Goal: Contribute content: Add original content to the website for others to see

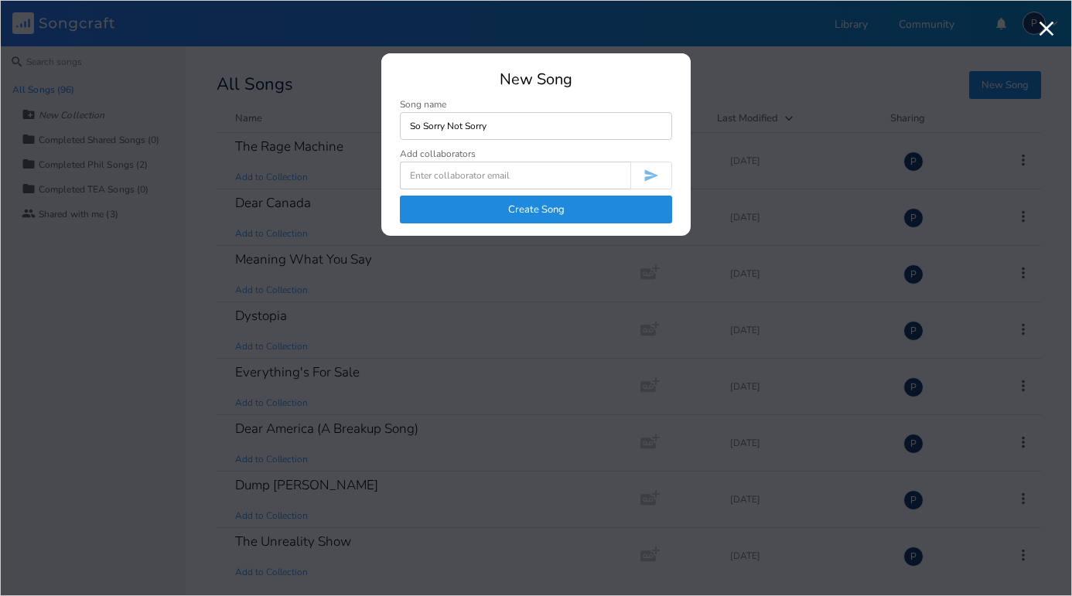
type input "So Sorry Not Sorry"
click at [533, 208] on button "Create Song" at bounding box center [536, 210] width 272 height 28
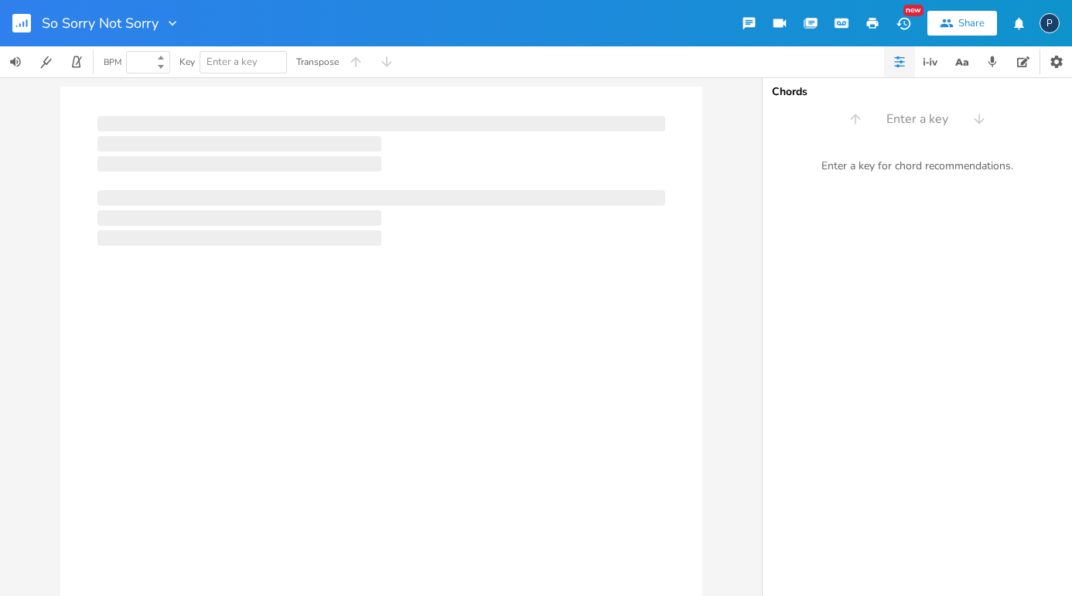
type input "100"
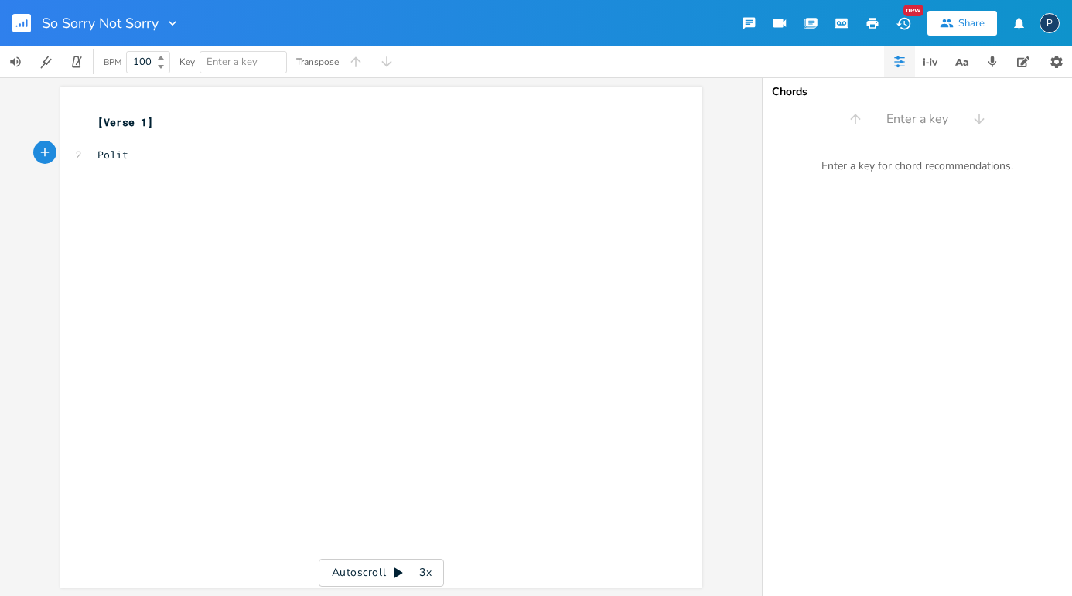
type textarea "Polite"
type textarea "Self effacing"
type textarea "Not looking to fight"
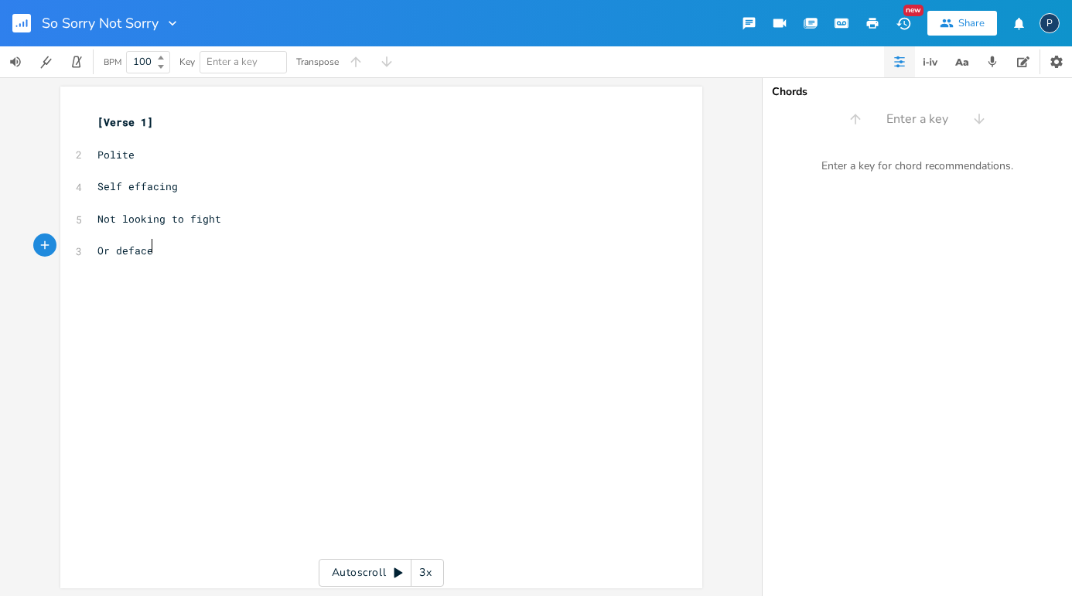
scroll to position [0, 39]
type textarea "Or deface things"
type textarea "So sorry, not sorry, b"
type textarea "no"
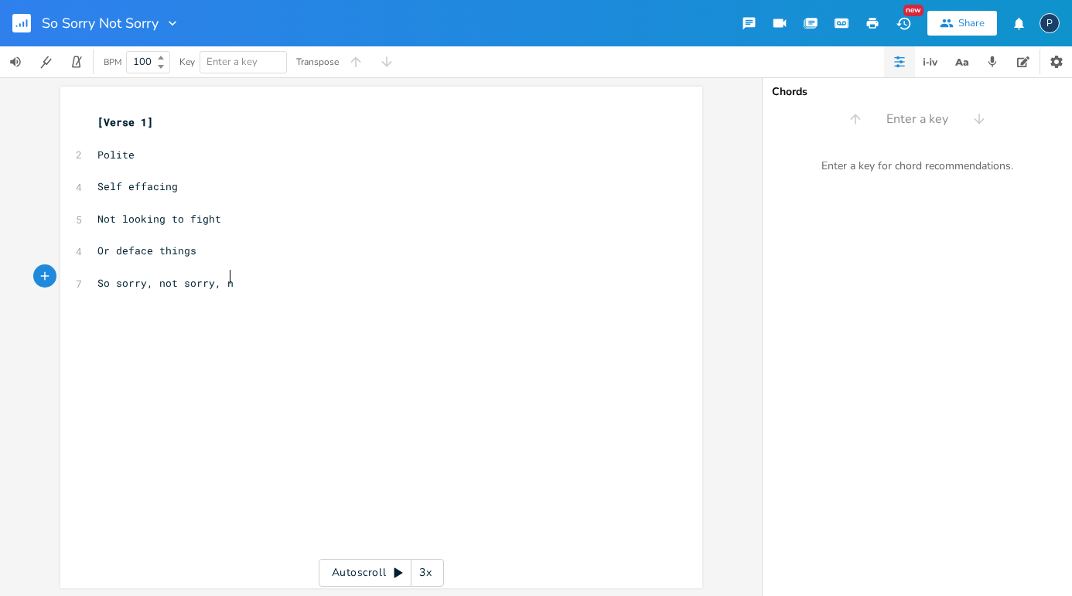
scroll to position [0, 9]
type textarea "So sorry, not sorry, no"
drag, startPoint x: 92, startPoint y: 277, endPoint x: 242, endPoint y: 280, distance: 150.1
click at [242, 280] on pre "So sorry, not sorry, no" at bounding box center [373, 283] width 558 height 16
click at [230, 346] on div "x [Verse 1] ​ 2 Polite ​ 4 Self effacing ​ 5 Not looking to fight ​ 4 Or deface…" at bounding box center [392, 352] width 597 height 482
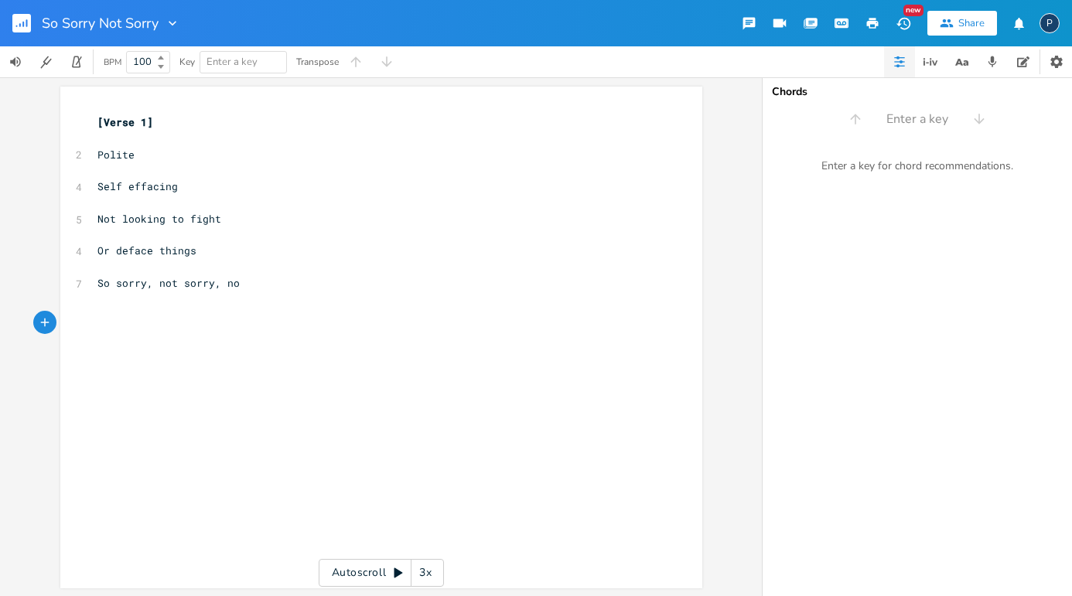
click at [128, 308] on pre "​" at bounding box center [373, 316] width 558 height 16
type textarea "Heart of gold"
type textarea "Passive aggressive"
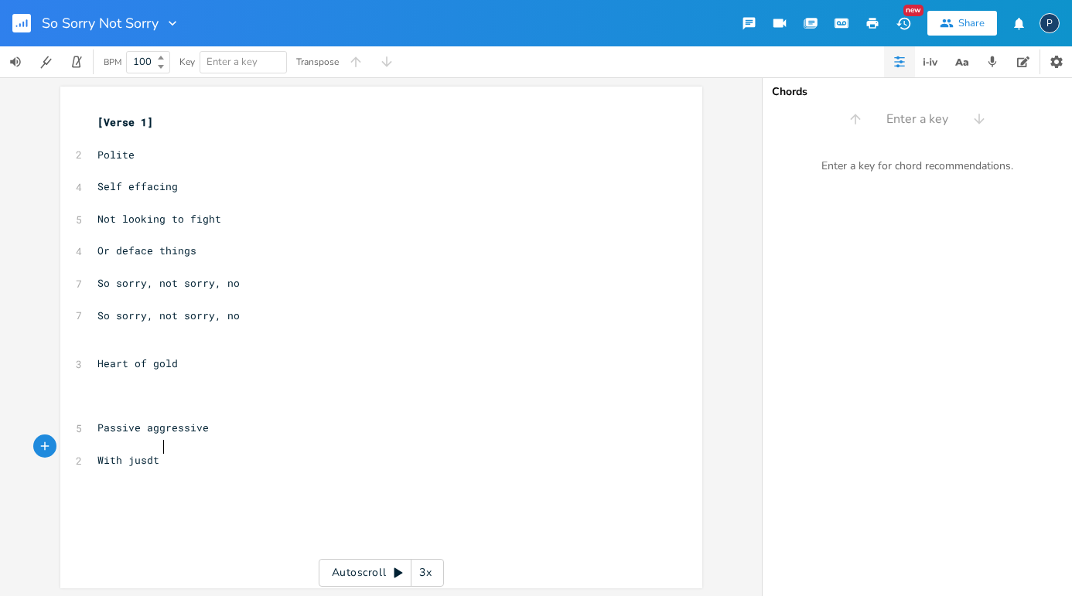
scroll to position [0, 49]
type textarea "With jusdt a"
type textarea "st a hint of snide"
type textarea "Dark history to hide"
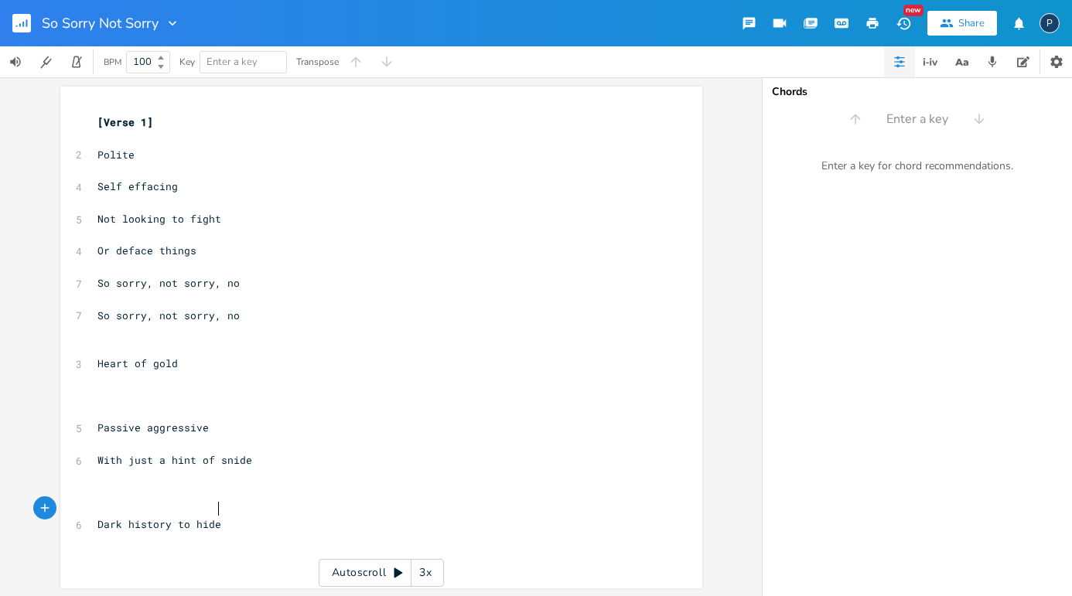
scroll to position [0, 74]
click at [105, 484] on pre "​" at bounding box center [373, 492] width 558 height 16
click at [203, 356] on pre "Heart of gold" at bounding box center [373, 364] width 558 height 16
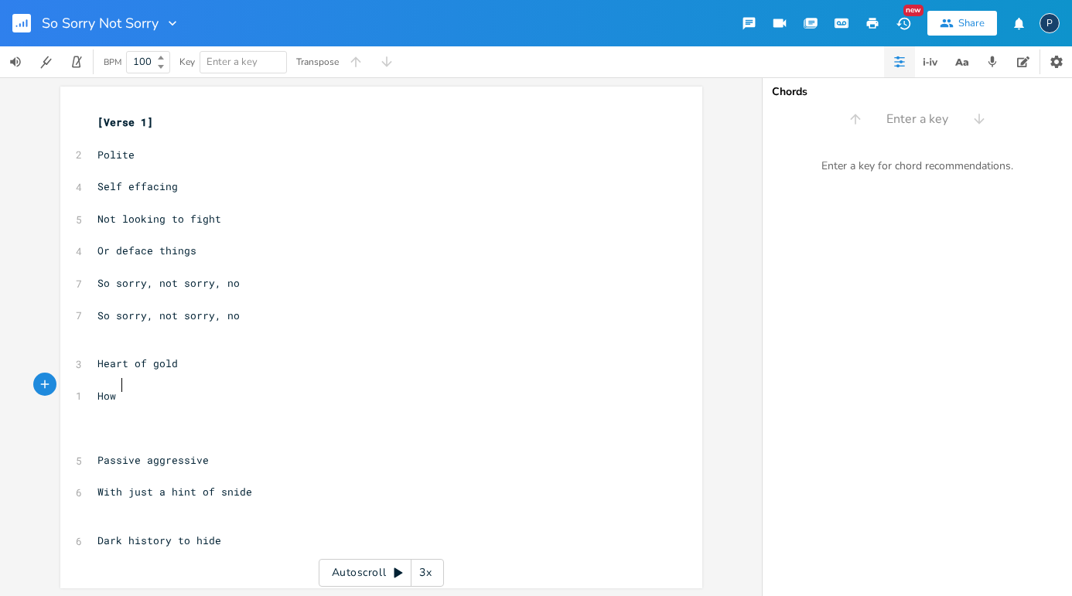
type textarea "How o"
type textarea "you [PERSON_NAME]"
type textarea "minf"
type textarea "d me"
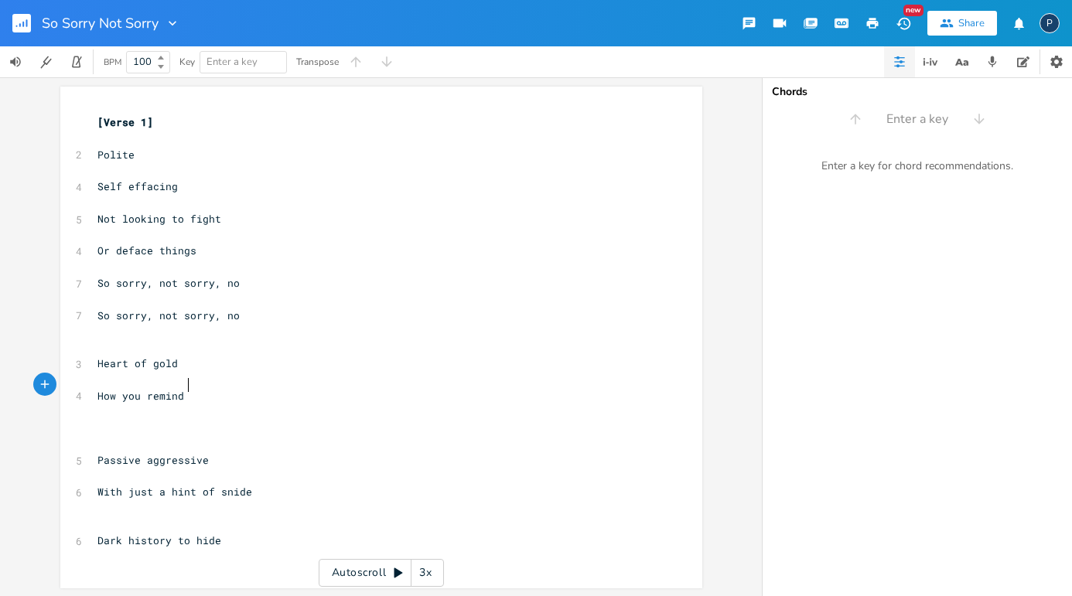
scroll to position [0, 19]
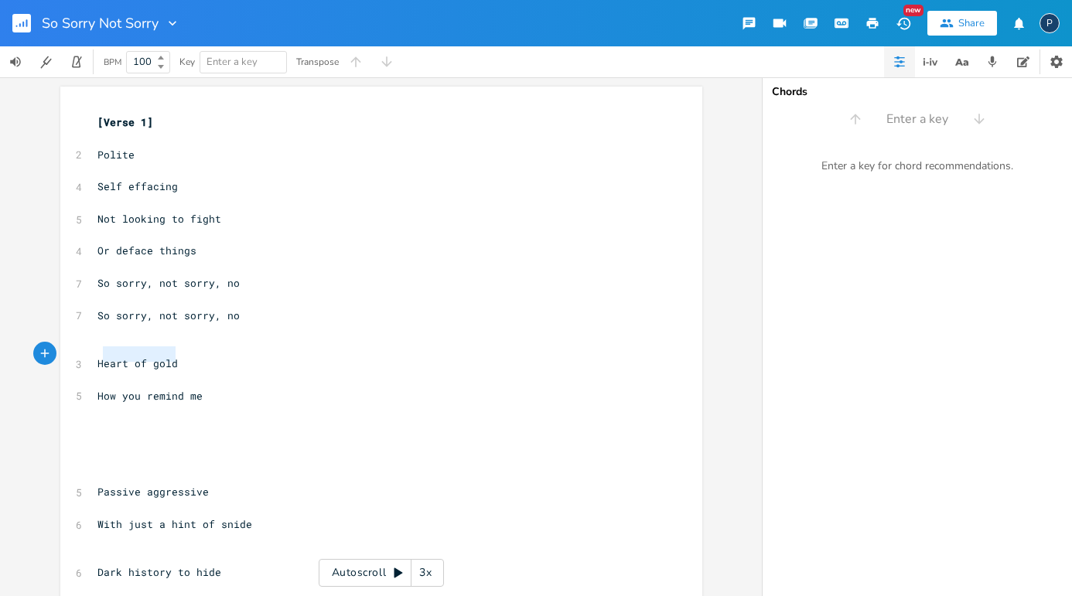
type textarea "Heart of gold"
drag, startPoint x: 170, startPoint y: 356, endPoint x: 85, endPoint y: 358, distance: 85.1
click at [86, 358] on div "Heart of gold x [Verse 1] ​ 2 Polite ​ 4 Self effacing ​ 5 Not looking to fight…" at bounding box center [381, 353] width 642 height 532
type textarea "Ironic"
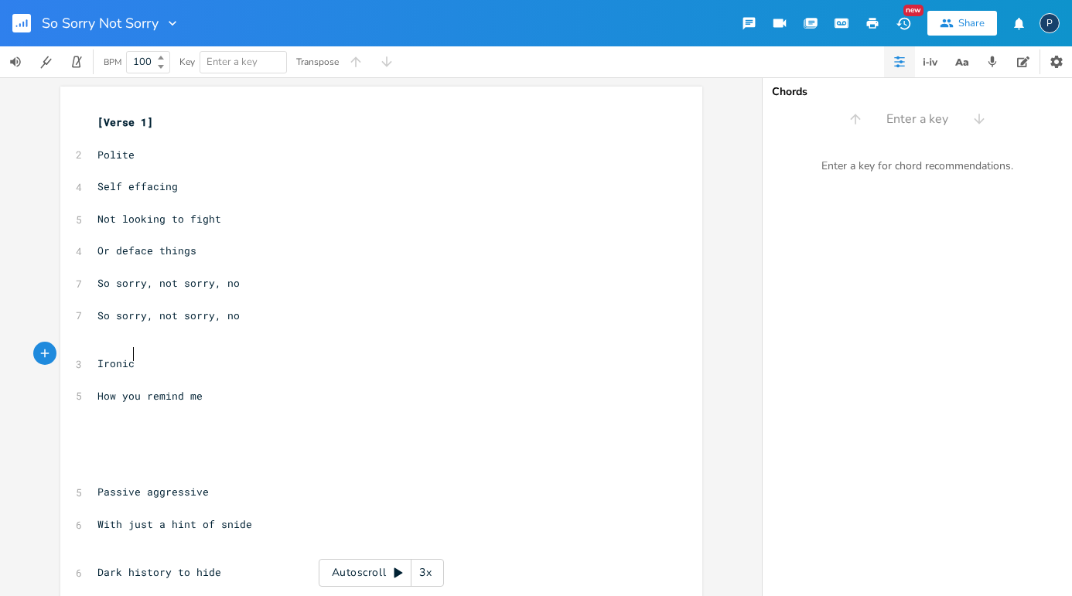
click at [105, 436] on pre "​" at bounding box center [373, 444] width 558 height 16
click at [95, 420] on pre "​" at bounding box center [373, 428] width 558 height 16
type textarea "This"
paste textarea
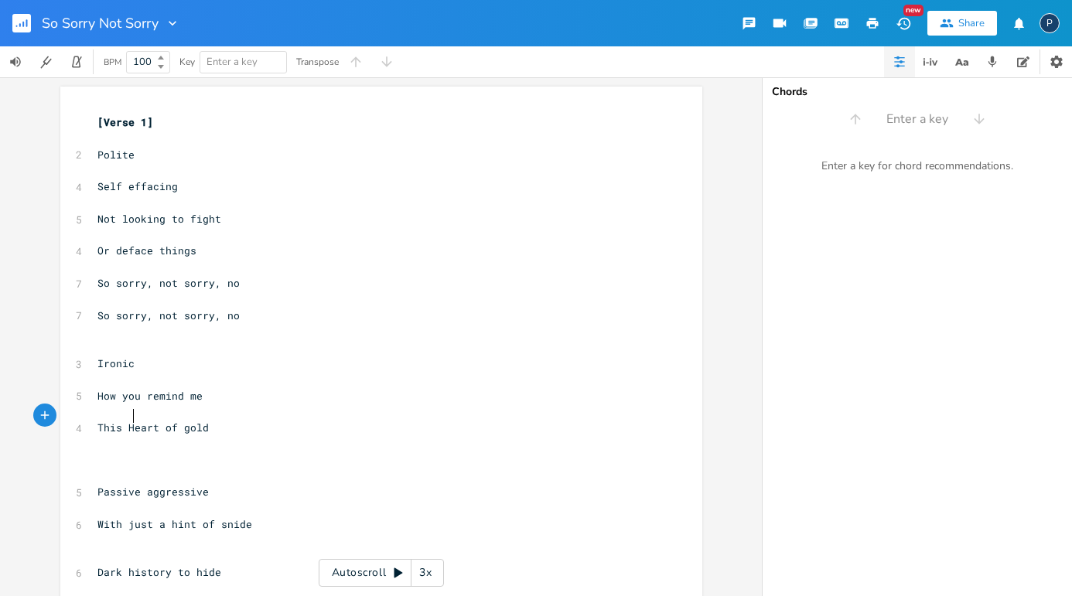
click at [130, 421] on span "This Heart of gold" at bounding box center [152, 428] width 111 height 14
type textarea "h"
click at [254, 436] on pre "​" at bounding box center [373, 444] width 558 height 16
click at [118, 452] on pre "​" at bounding box center [373, 460] width 558 height 16
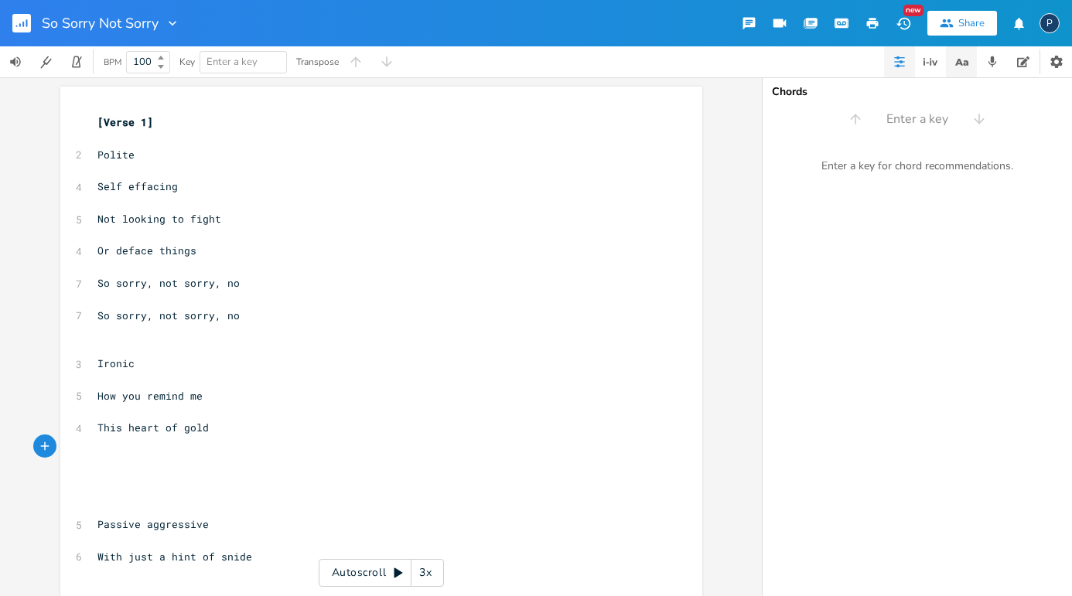
click at [961, 67] on icon "button" at bounding box center [961, 62] width 19 height 19
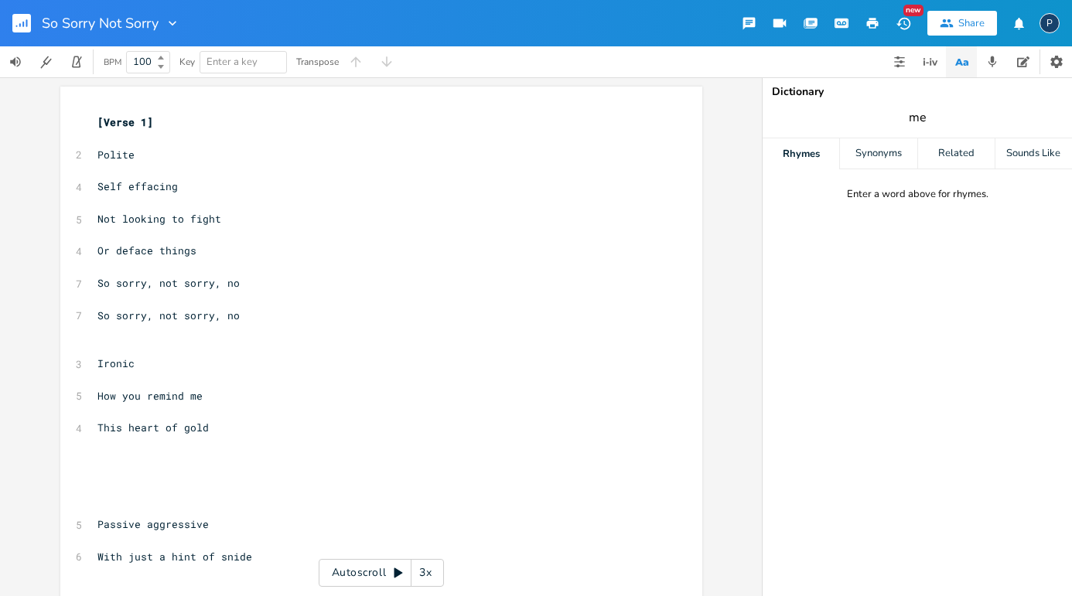
type input "me"
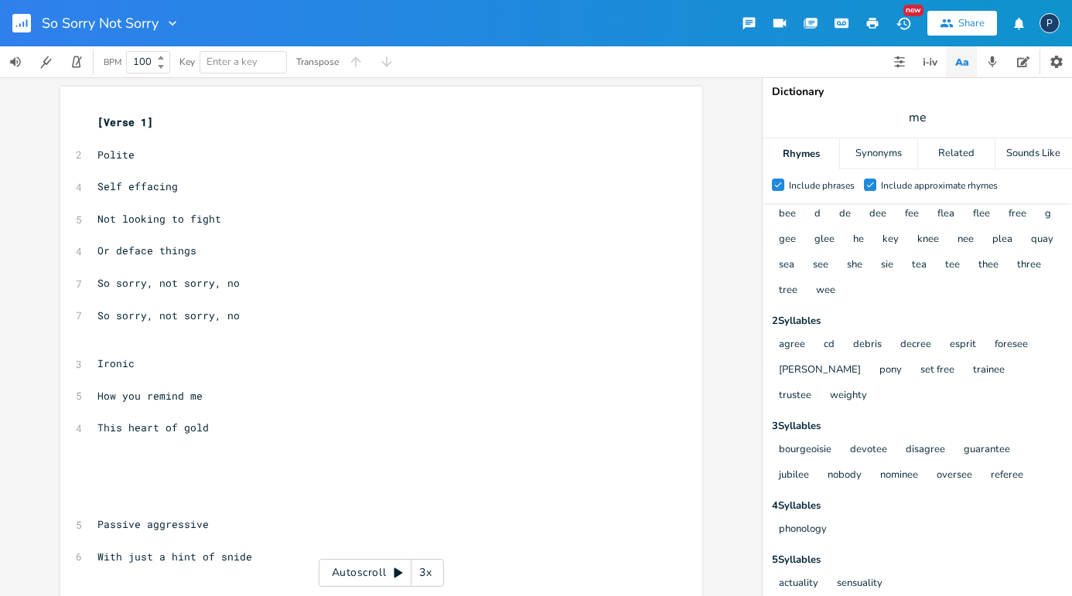
scroll to position [0, 0]
click at [136, 436] on pre "​" at bounding box center [373, 444] width 558 height 16
click at [118, 452] on pre "​" at bounding box center [373, 460] width 558 height 16
type textarea "Big yellow taxi"
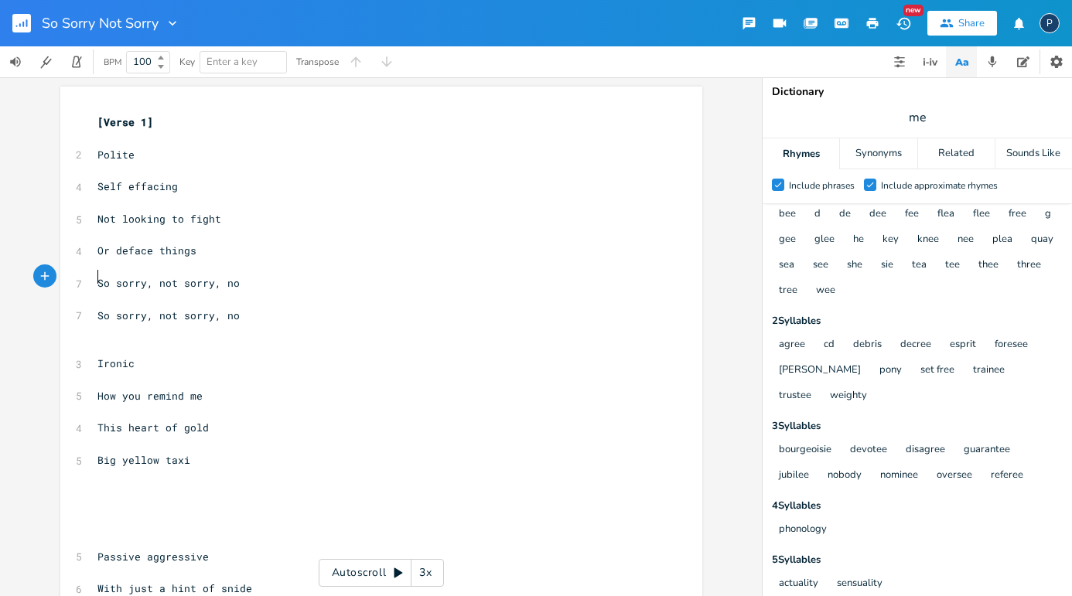
type textarea "So sorry, not sorry, no So sorry, not sorry, no"
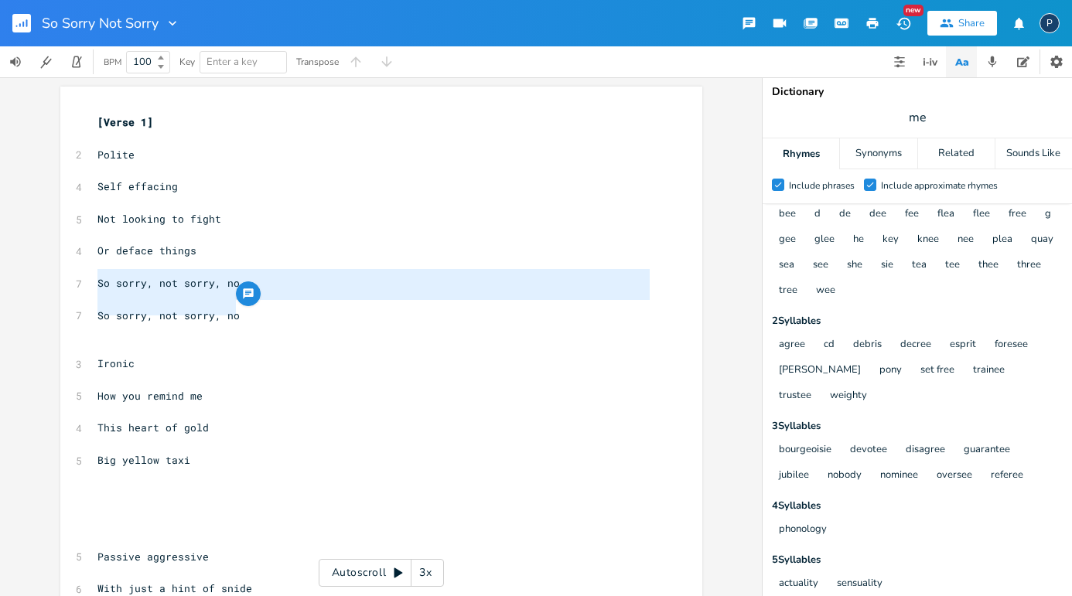
drag, startPoint x: 94, startPoint y: 275, endPoint x: 243, endPoint y: 312, distance: 153.1
click at [243, 312] on div "[Verse 1] ​ 2 Polite ​ 4 Self effacing ​ 5 Not looking to fight ​ 4 Or deface t…" at bounding box center [373, 387] width 558 height 547
click at [107, 484] on pre "​" at bounding box center [373, 492] width 558 height 16
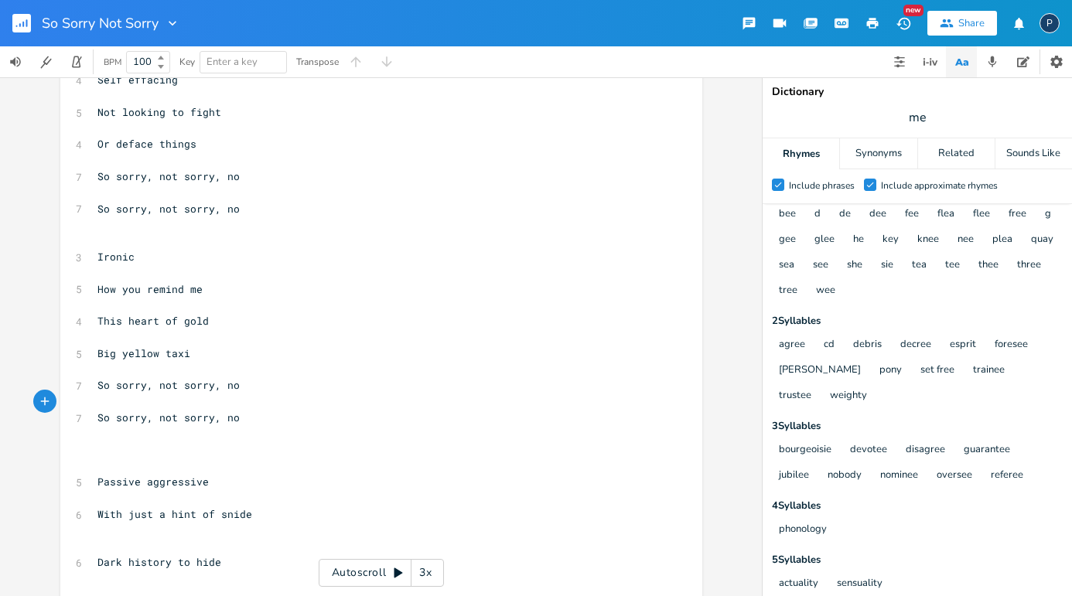
scroll to position [106, 0]
